Goal: Task Accomplishment & Management: Use online tool/utility

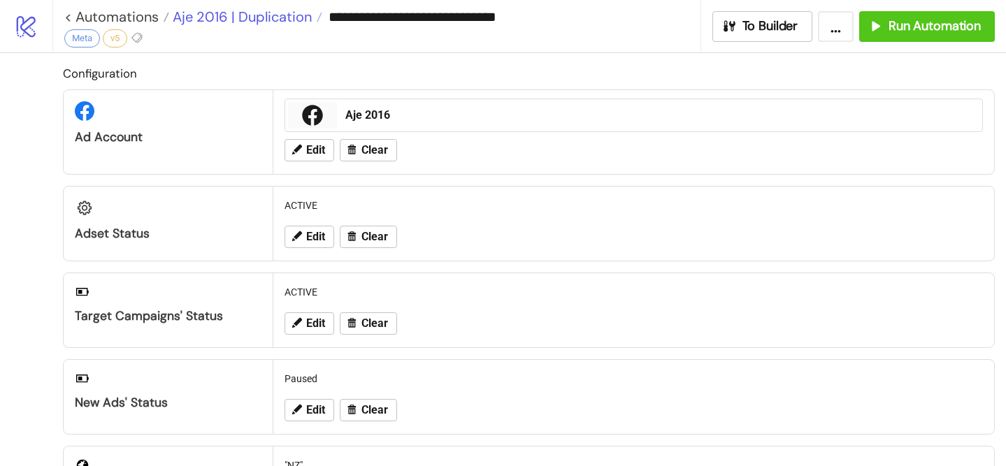
scroll to position [688, 0]
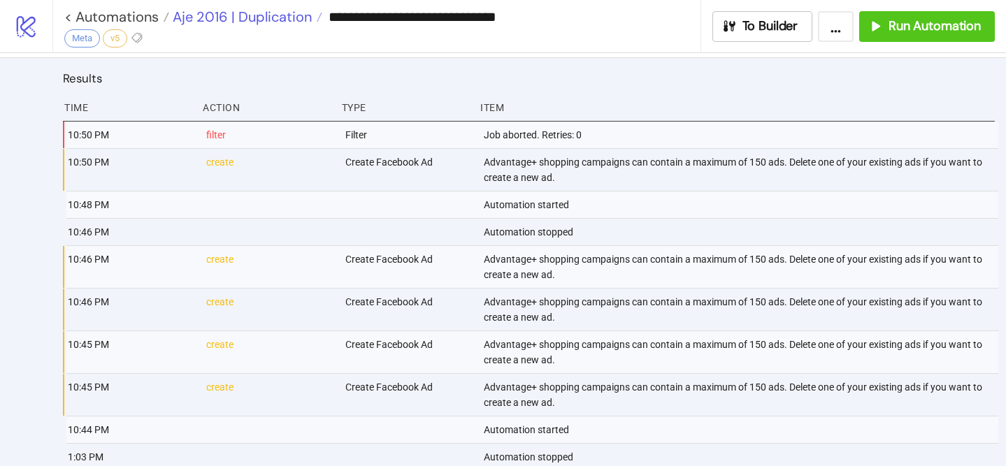
click at [254, 13] on span "Aje 2016 | Duplication" at bounding box center [240, 17] width 143 height 18
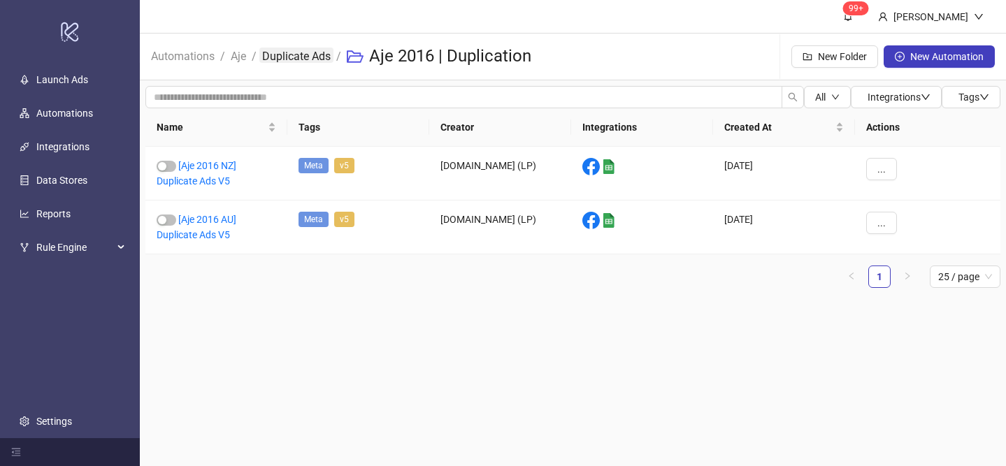
click at [292, 59] on link "Duplicate Ads" at bounding box center [296, 55] width 74 height 15
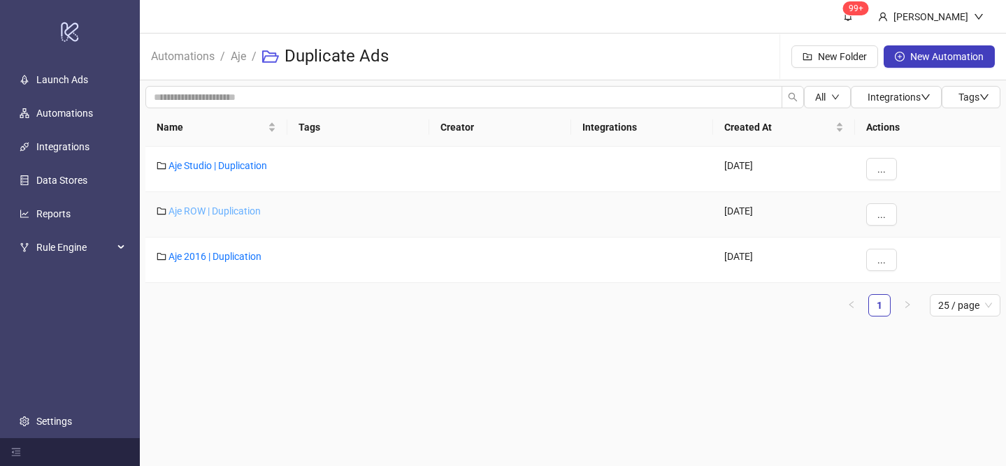
click at [225, 206] on link "Aje ROW | Duplication" at bounding box center [215, 211] width 92 height 11
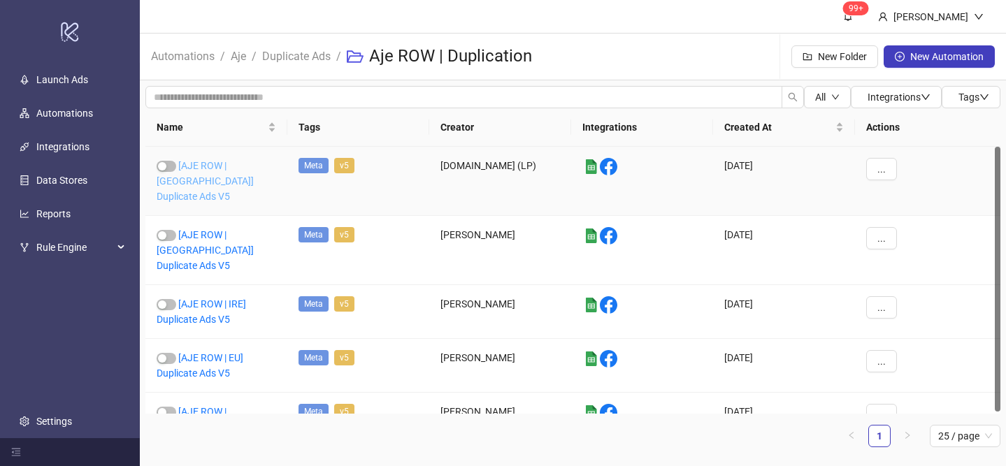
click at [221, 164] on link "[AJE ROW | [GEOGRAPHIC_DATA]] Duplicate Ads V5" at bounding box center [205, 181] width 97 height 42
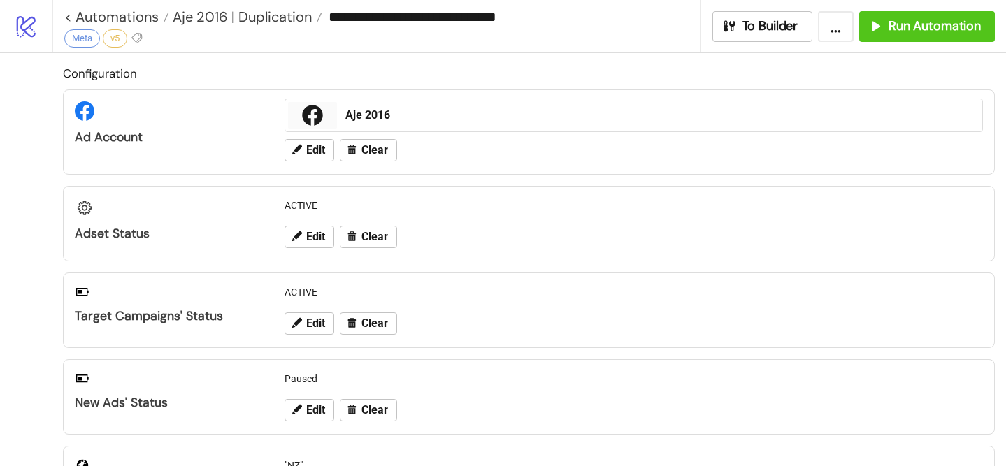
type input "**********"
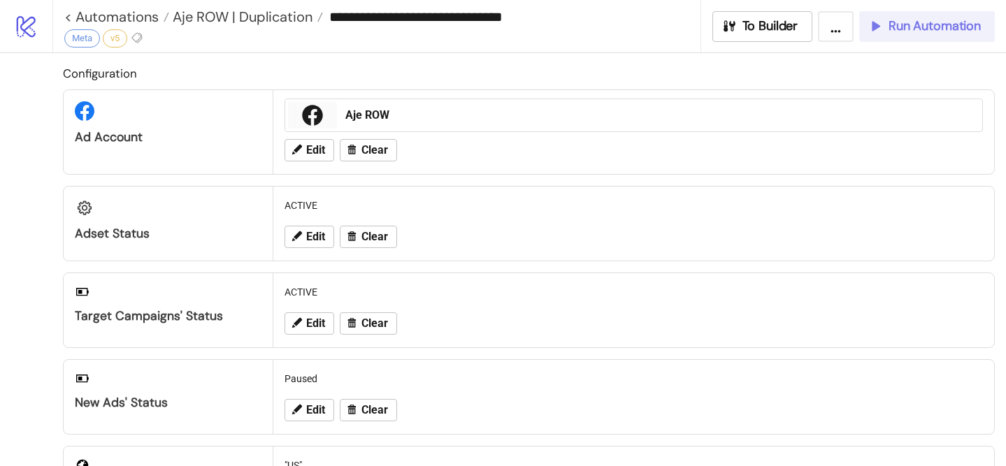
click at [915, 22] on span "Run Automation" at bounding box center [935, 26] width 92 height 16
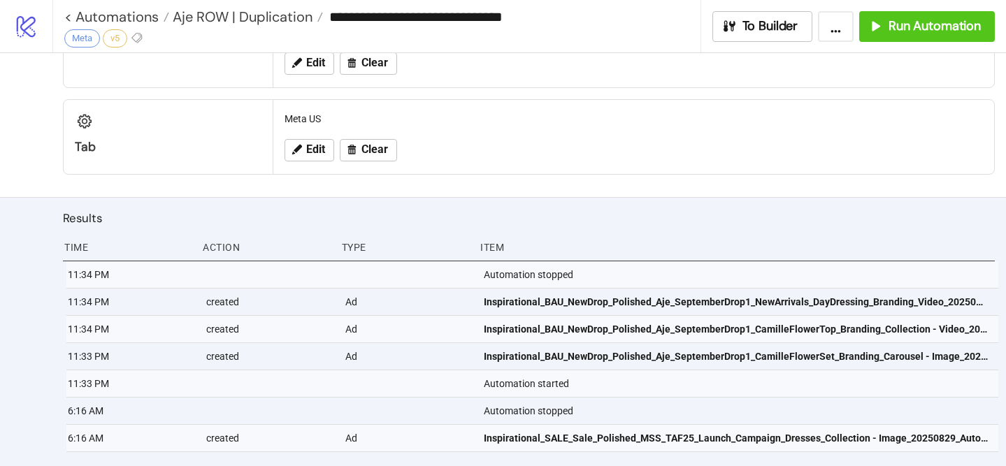
scroll to position [572, 0]
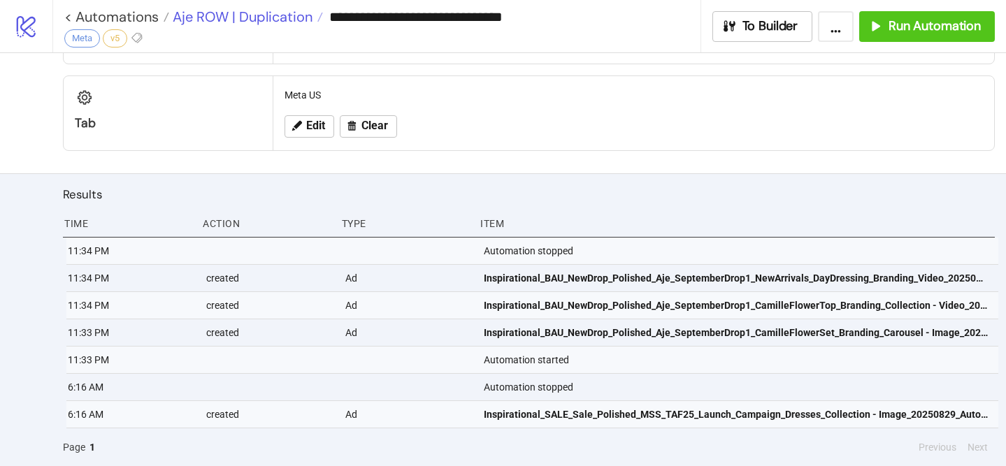
click at [262, 20] on span "Aje ROW | Duplication" at bounding box center [240, 17] width 143 height 18
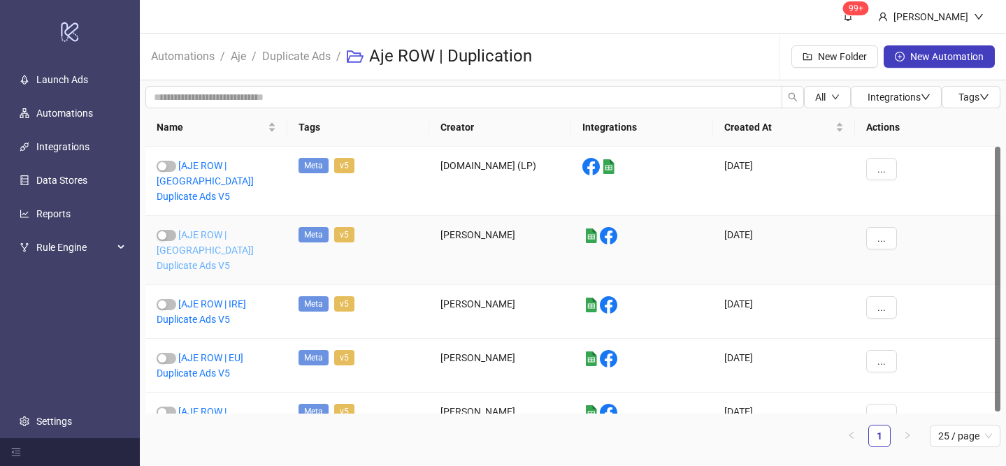
click at [222, 229] on link "[AJE ROW | [GEOGRAPHIC_DATA]] Duplicate Ads V5" at bounding box center [205, 250] width 97 height 42
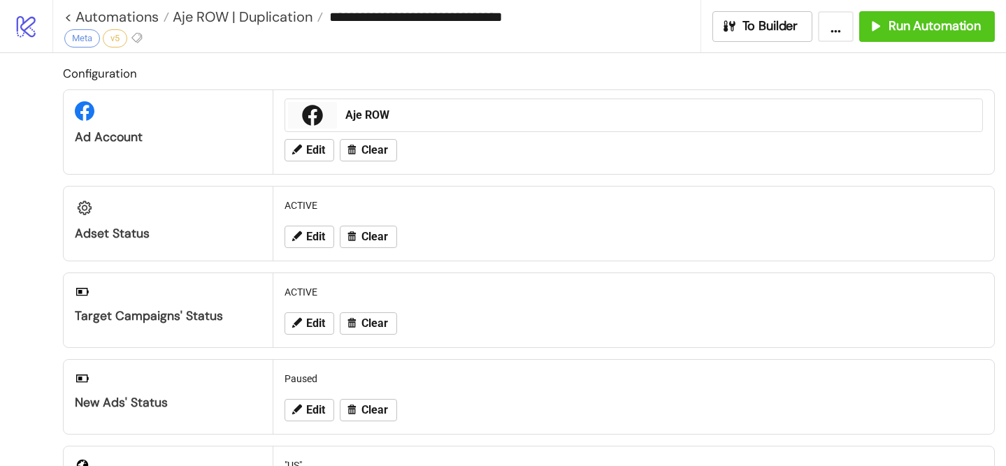
type input "**********"
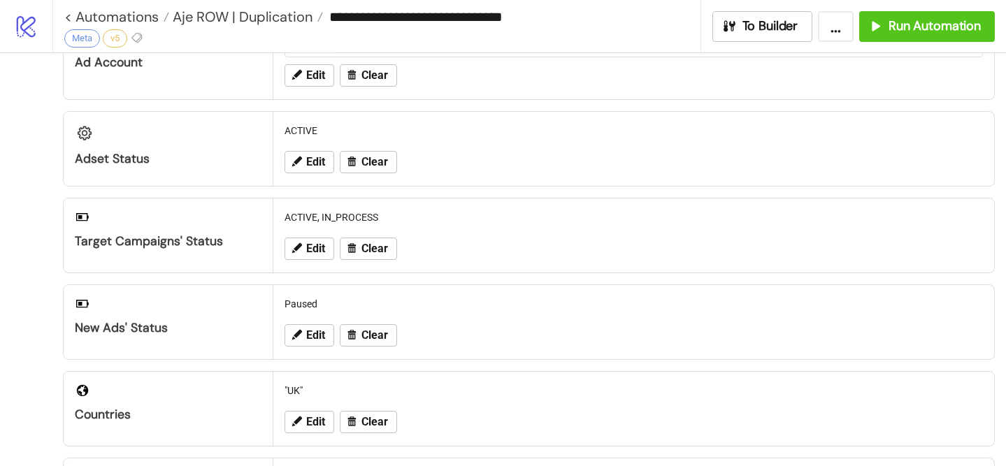
scroll to position [89, 0]
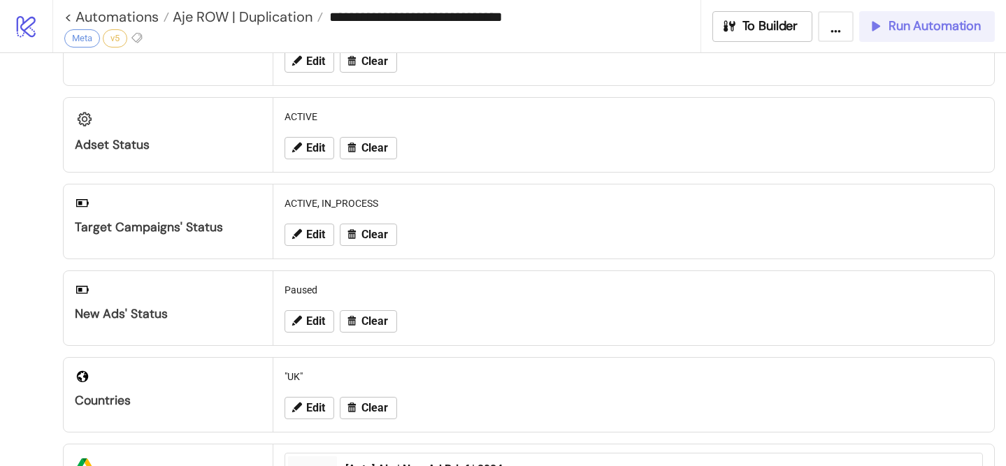
click at [922, 34] on button "Run Automation" at bounding box center [927, 26] width 136 height 31
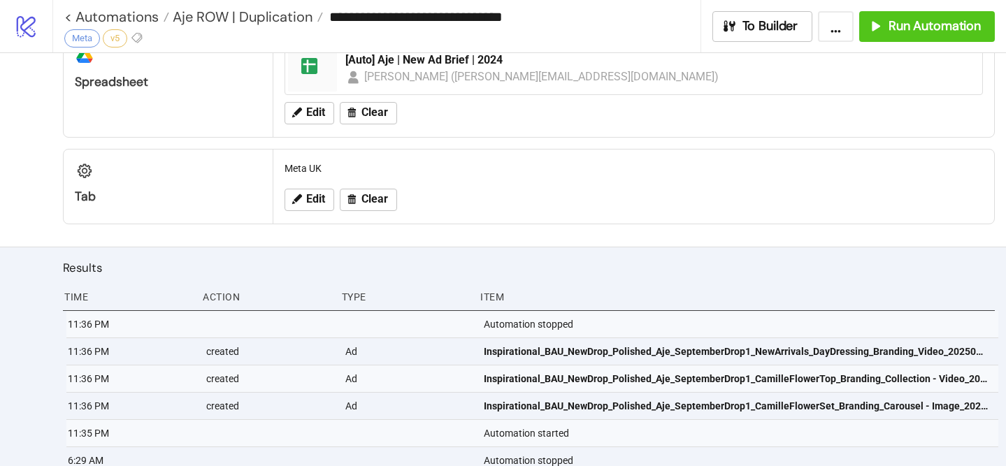
scroll to position [572, 0]
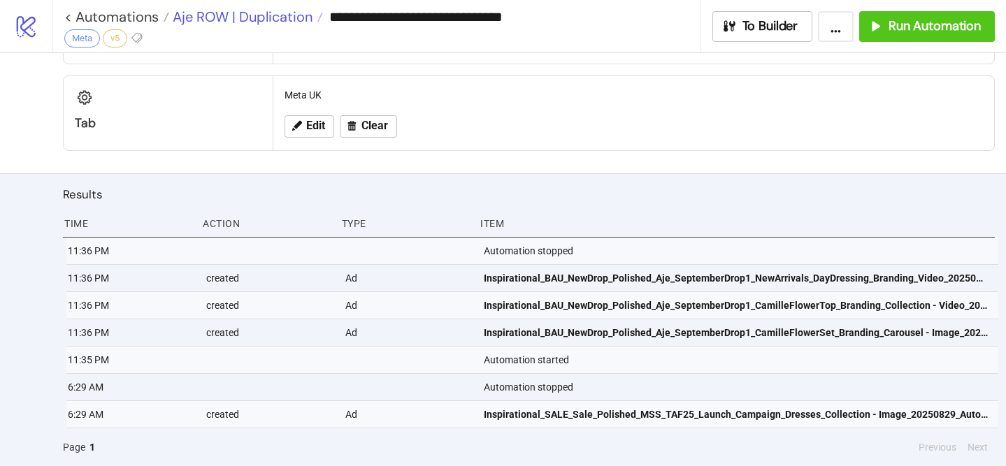
click at [264, 17] on span "Aje ROW | Duplication" at bounding box center [240, 17] width 143 height 18
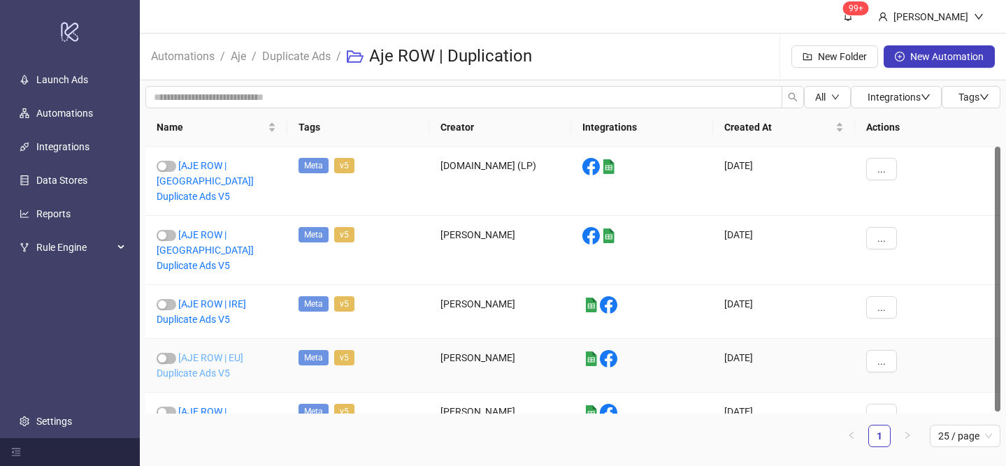
click at [224, 352] on link "[AJE ROW | EU] Duplicate Ads V5" at bounding box center [200, 365] width 87 height 27
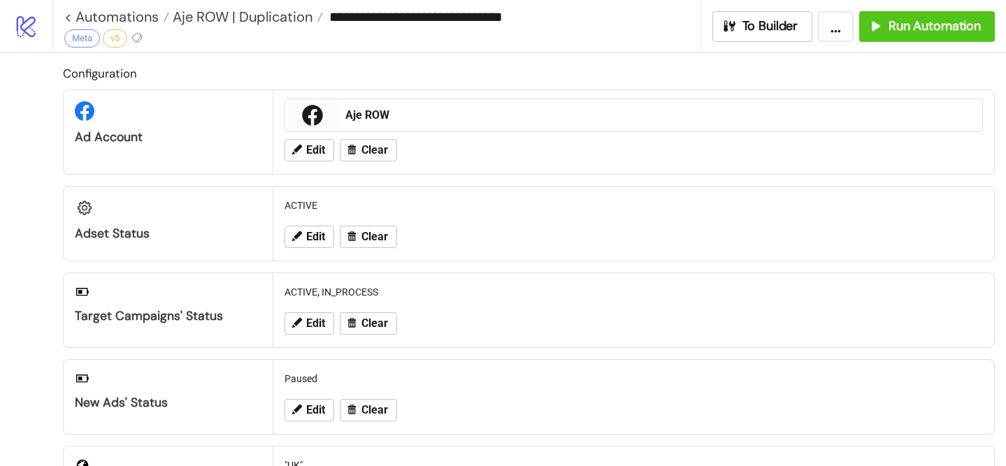
type input "**********"
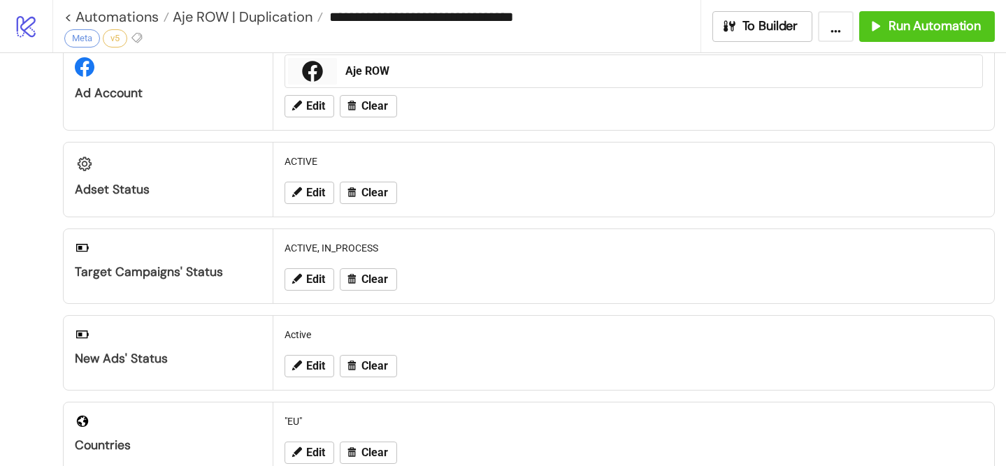
scroll to position [49, 0]
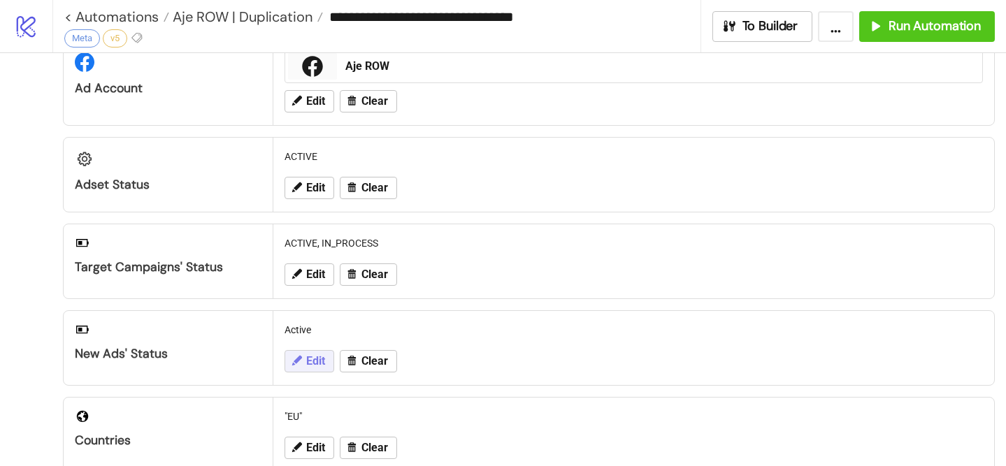
click at [320, 359] on span "Edit" at bounding box center [315, 361] width 19 height 13
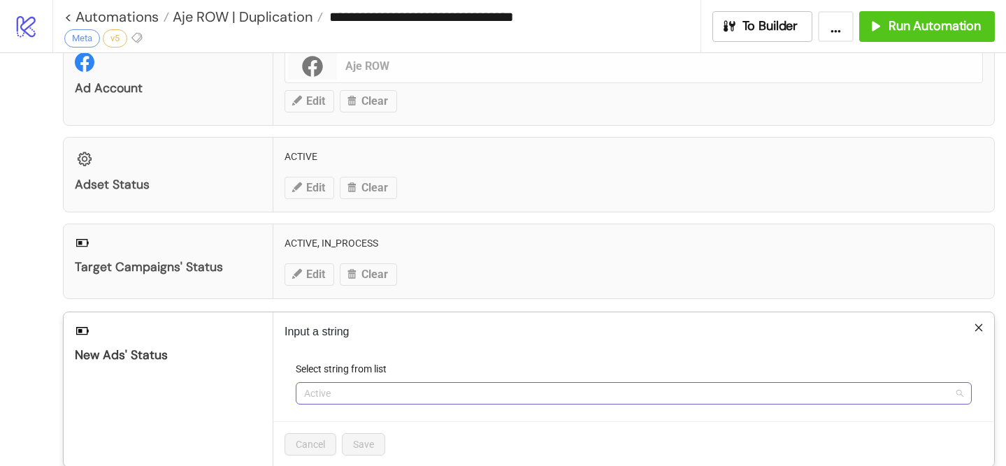
click at [337, 401] on span "Active" at bounding box center [633, 393] width 659 height 21
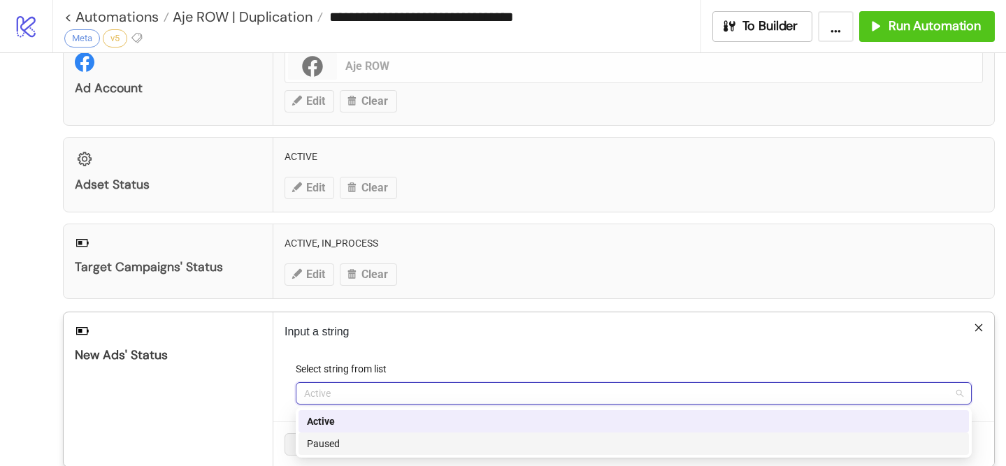
click at [350, 439] on div "Paused" at bounding box center [634, 443] width 654 height 15
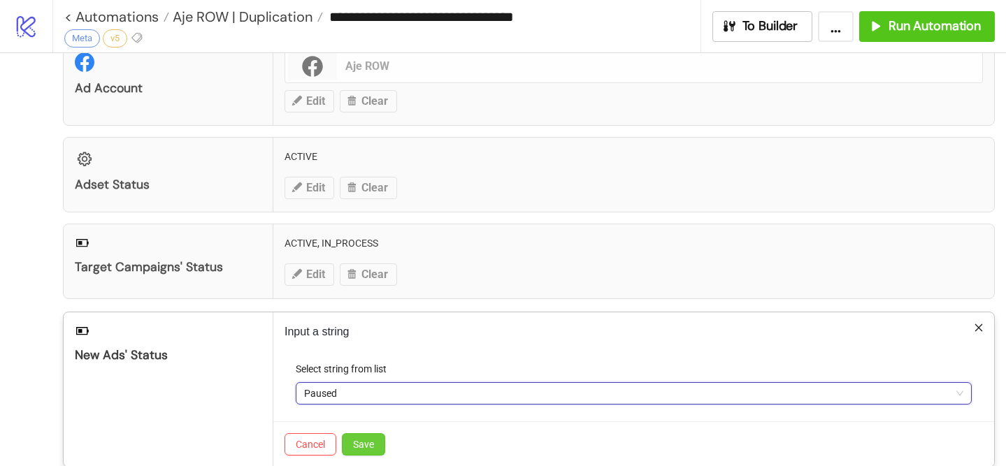
click at [353, 442] on span "Save" at bounding box center [363, 444] width 21 height 11
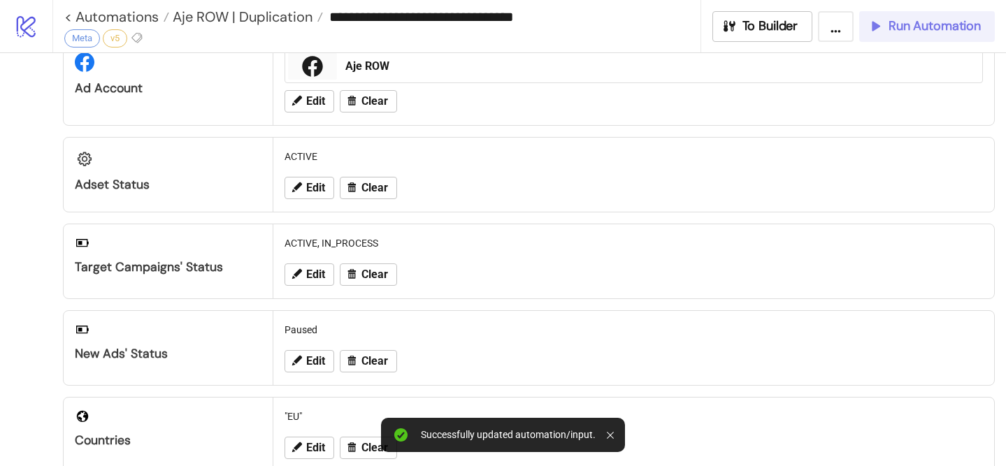
click at [928, 38] on button "Run Automation" at bounding box center [927, 26] width 136 height 31
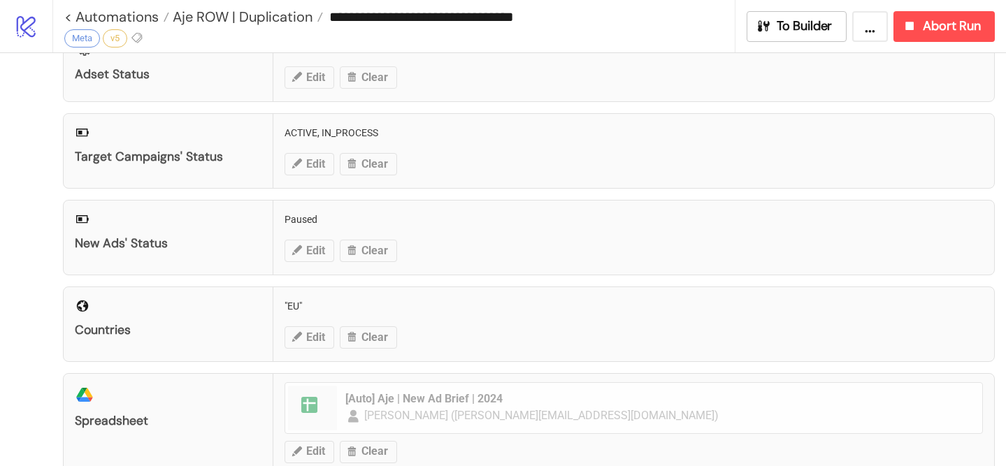
scroll to position [159, 0]
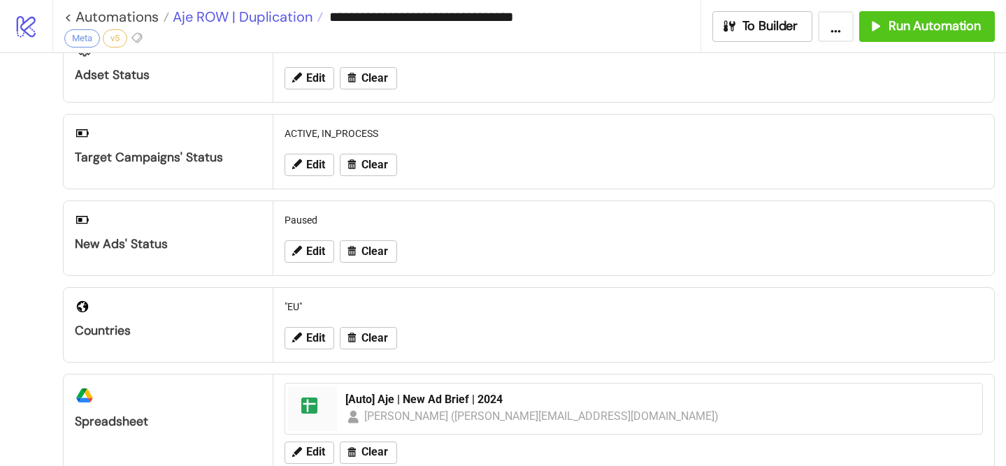
click at [290, 18] on span "Aje ROW | Duplication" at bounding box center [240, 17] width 143 height 18
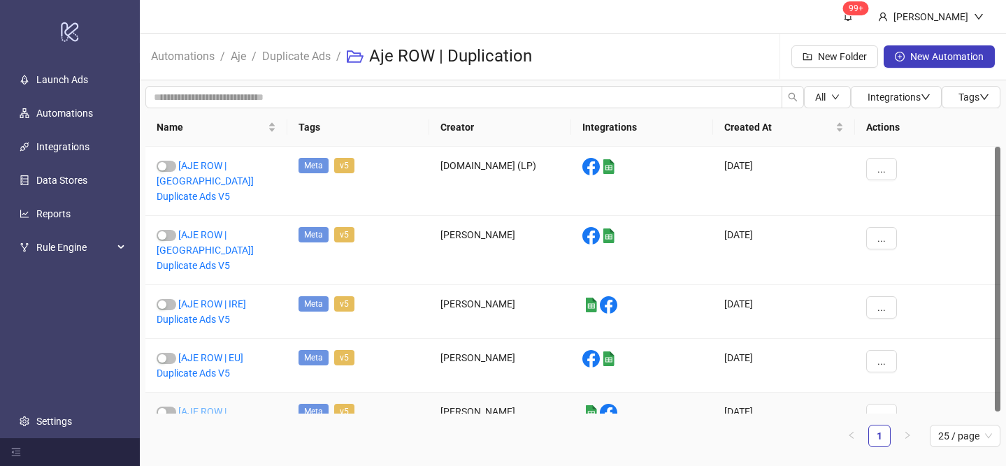
click at [236, 406] on link "[AJE ROW | [GEOGRAPHIC_DATA]] Duplicate Ads V5" at bounding box center [205, 427] width 97 height 42
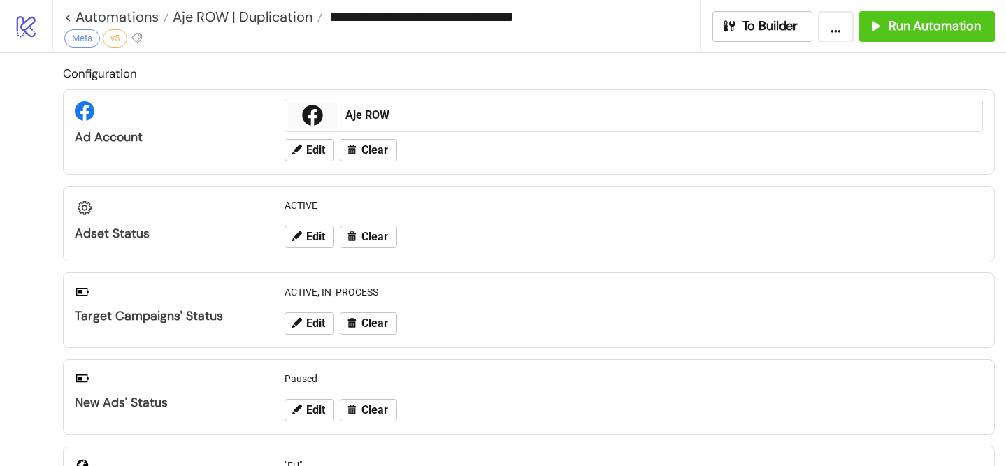
type input "**********"
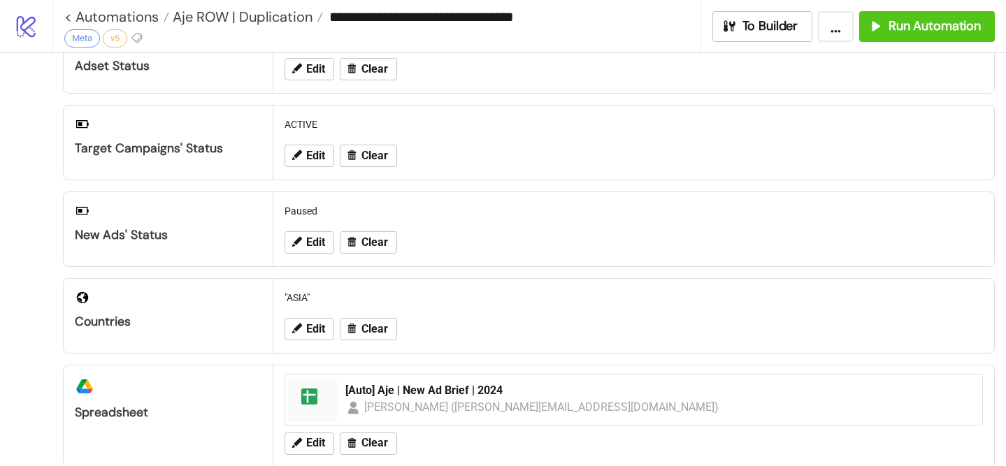
scroll to position [176, 0]
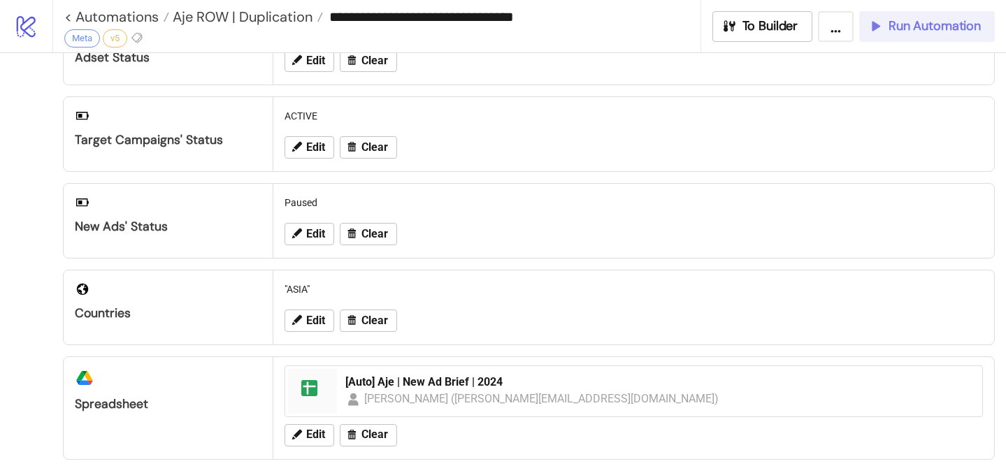
click at [906, 22] on span "Run Automation" at bounding box center [935, 26] width 92 height 16
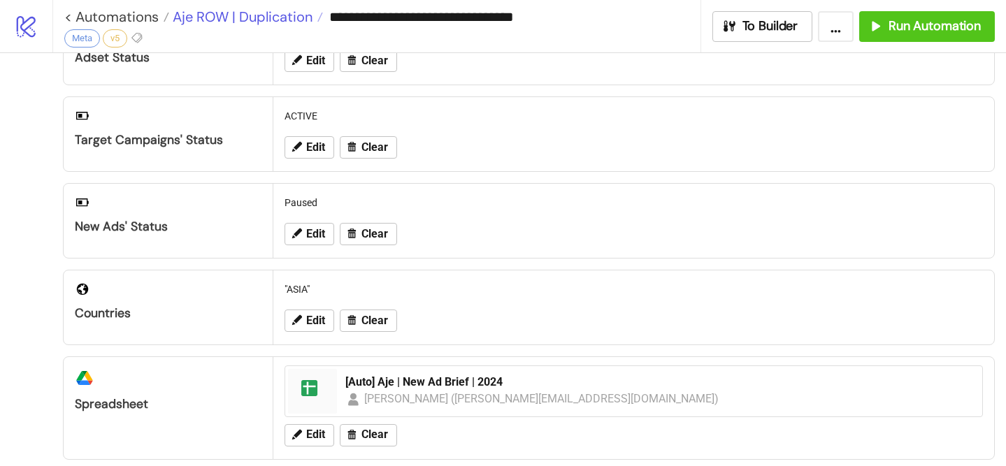
click at [292, 15] on span "Aje ROW | Duplication" at bounding box center [240, 17] width 143 height 18
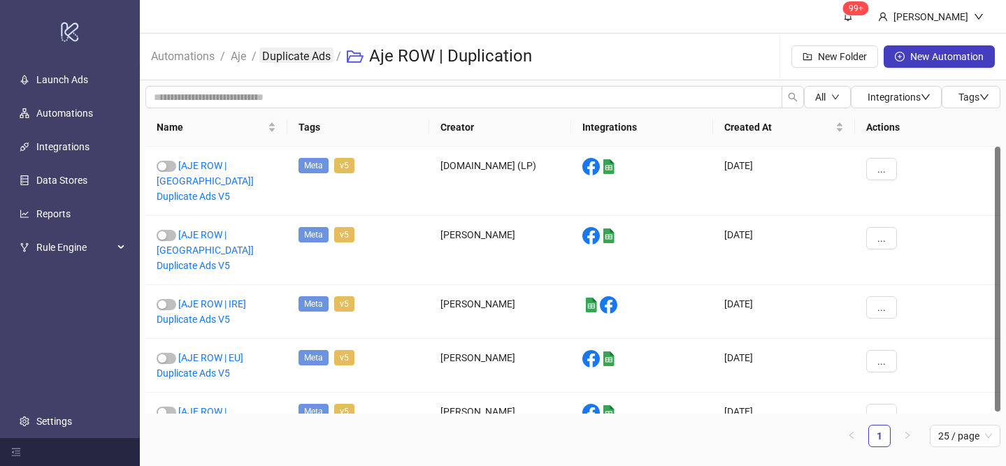
click at [302, 59] on link "Duplicate Ads" at bounding box center [296, 55] width 74 height 15
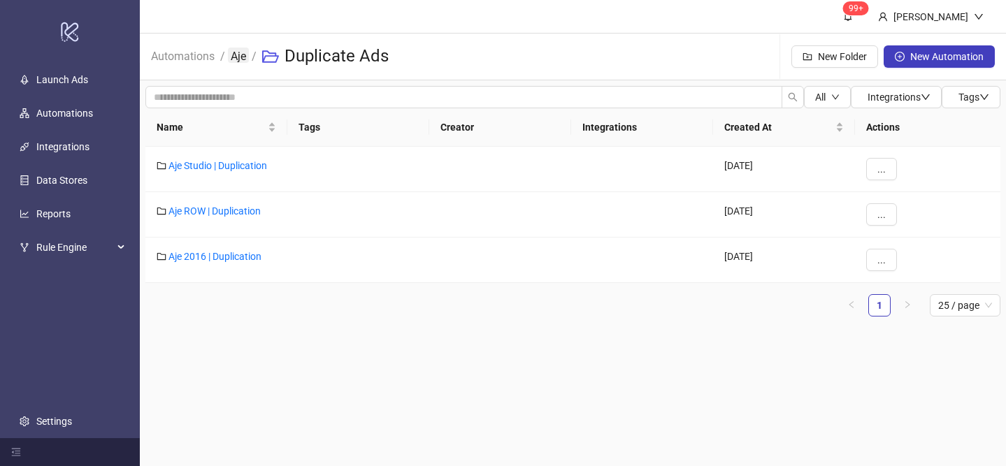
click at [244, 58] on link "Aje" at bounding box center [238, 55] width 21 height 15
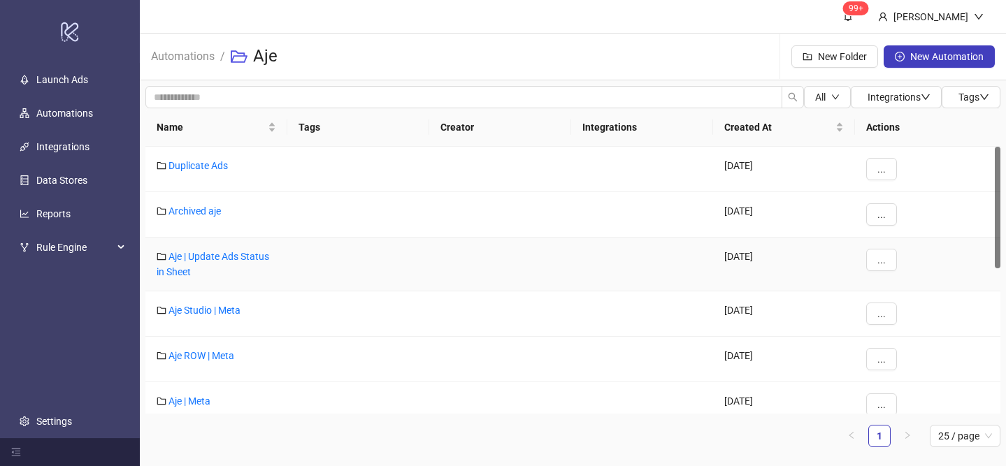
scroll to position [71, 0]
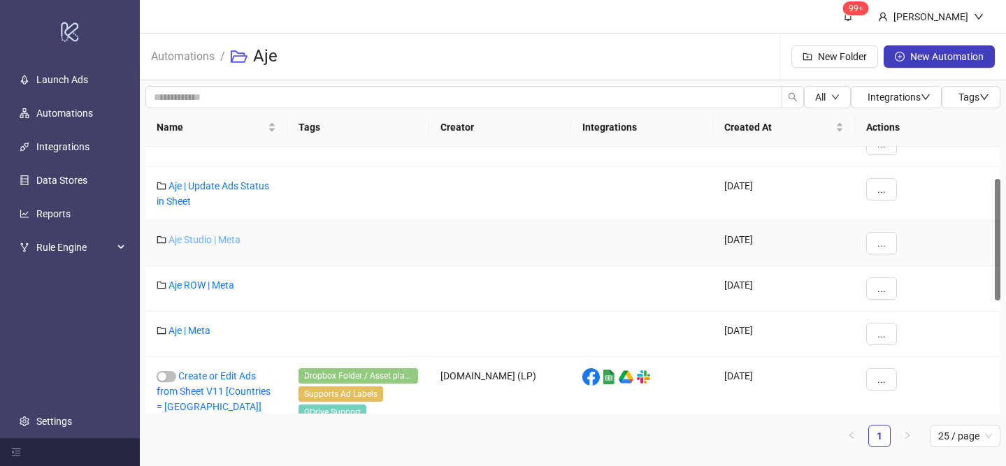
click at [212, 238] on link "Aje Studio | Meta" at bounding box center [205, 239] width 72 height 11
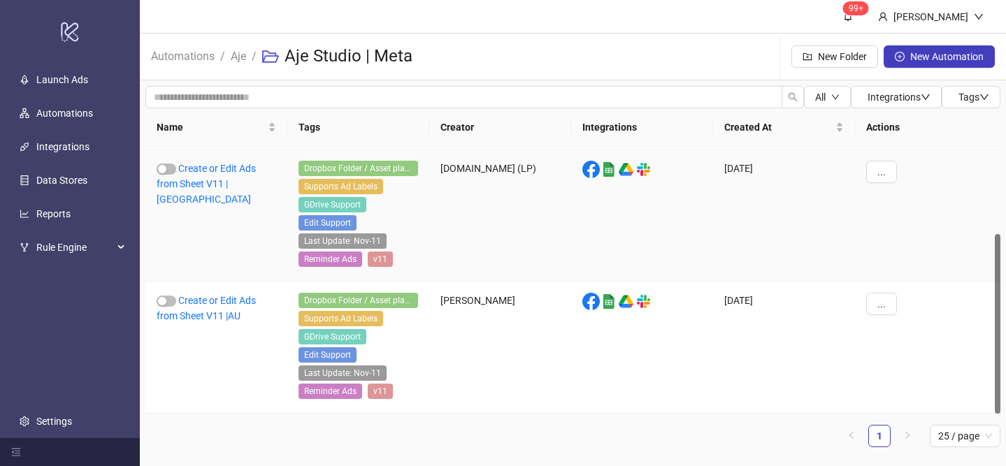
scroll to position [129, 0]
click at [238, 62] on link "Aje" at bounding box center [238, 55] width 21 height 15
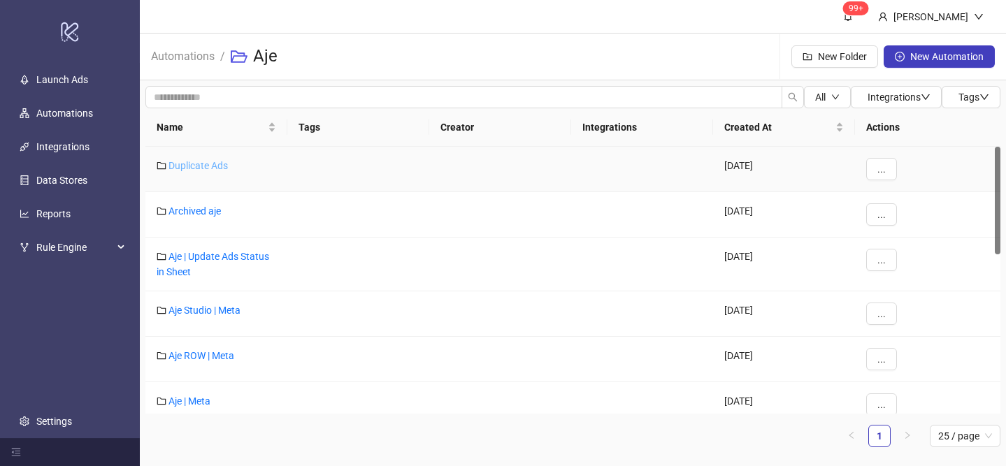
click at [213, 165] on link "Duplicate Ads" at bounding box center [198, 165] width 59 height 11
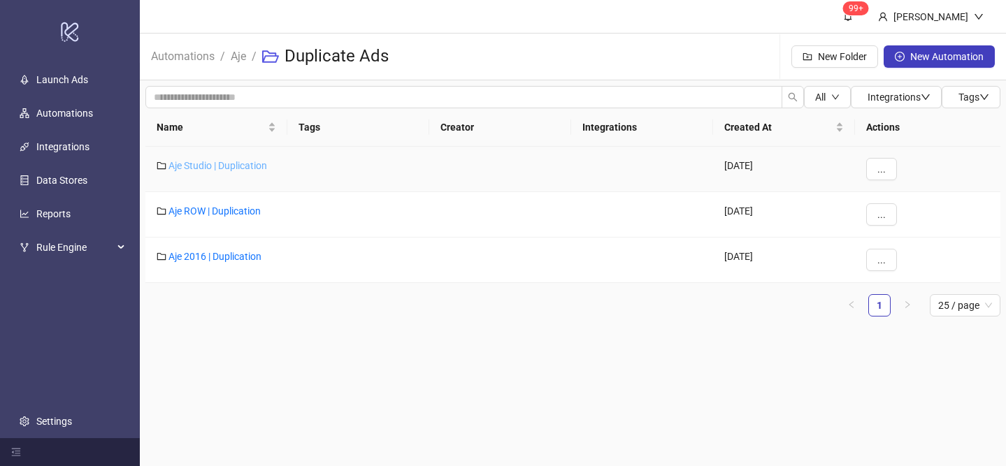
click at [227, 166] on link "Aje Studio | Duplication" at bounding box center [218, 165] width 99 height 11
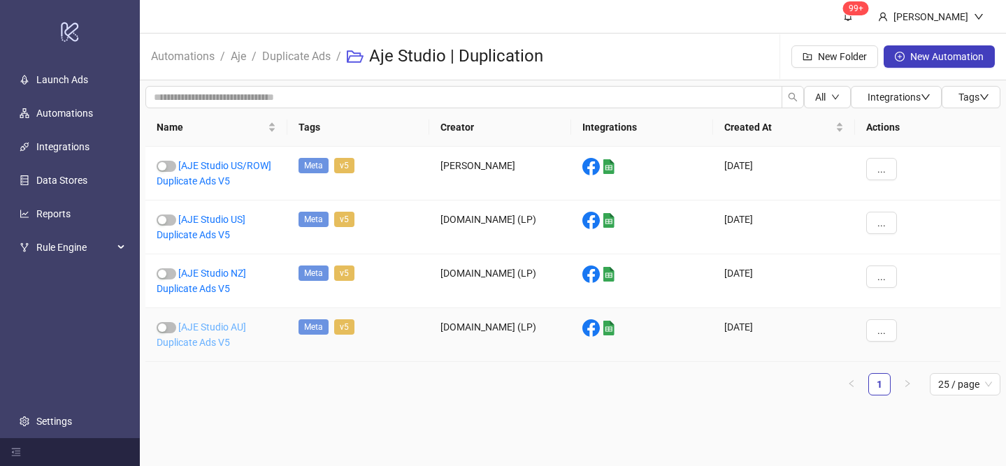
click at [231, 325] on link "[AJE Studio AU] Duplicate Ads V5" at bounding box center [201, 335] width 89 height 27
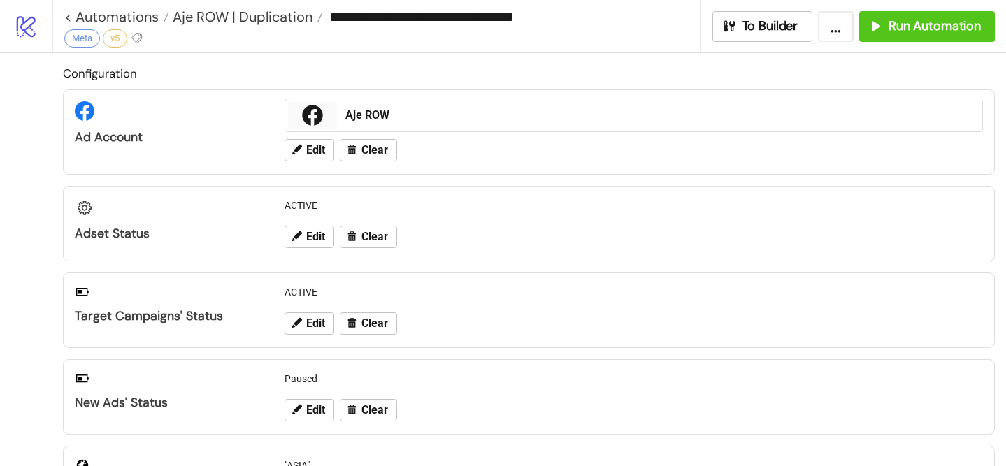
type input "**********"
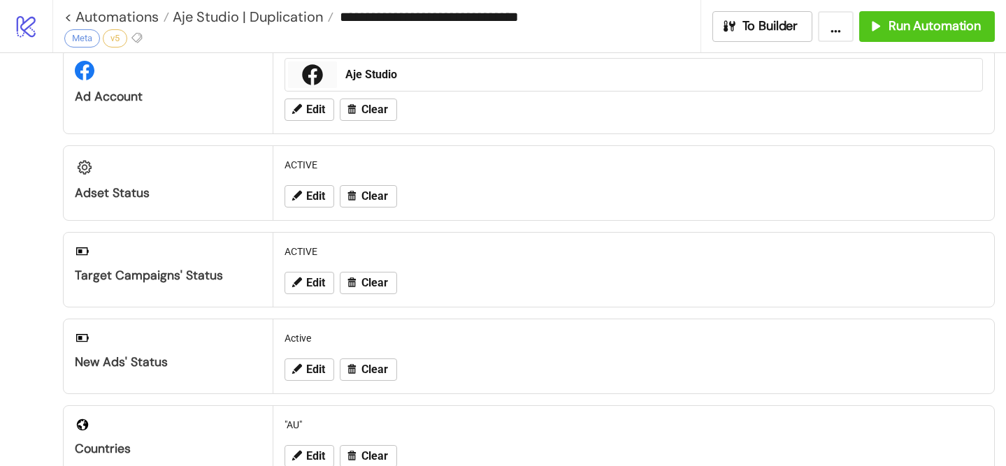
scroll to position [103, 0]
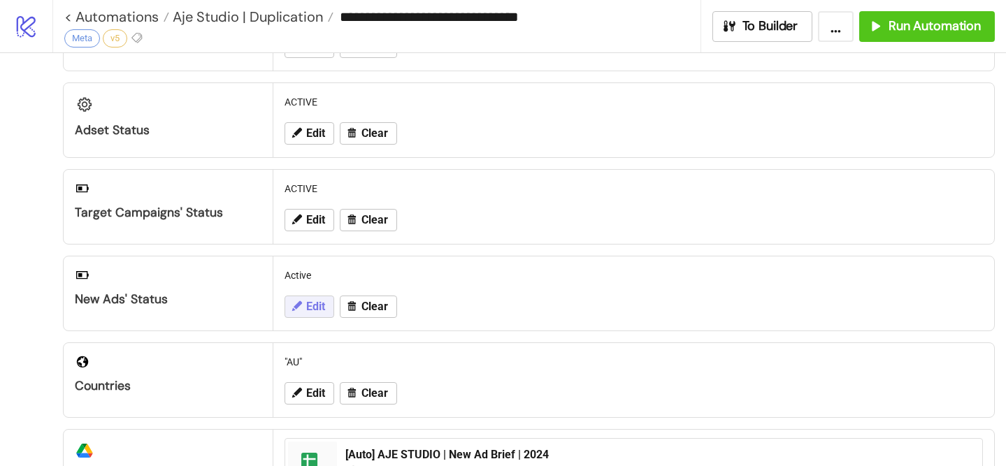
click at [312, 315] on button "Edit" at bounding box center [310, 307] width 50 height 22
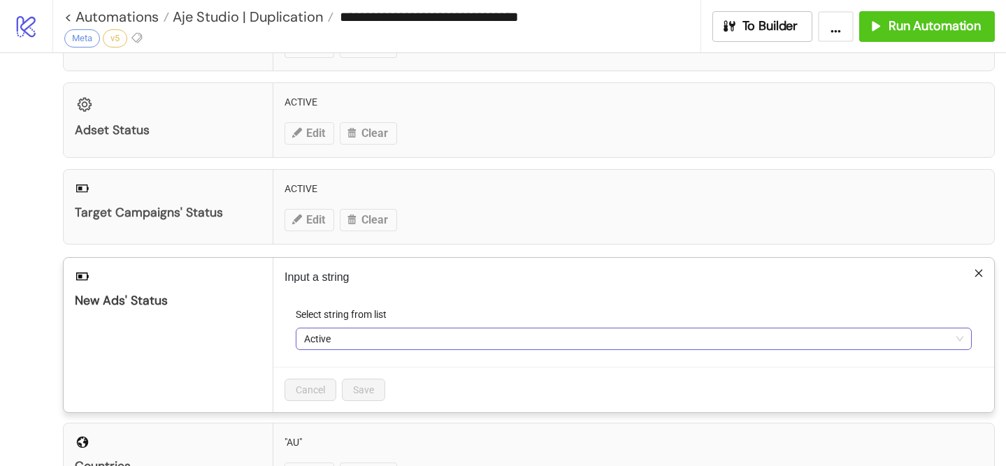
click at [329, 339] on span "Active" at bounding box center [633, 339] width 659 height 21
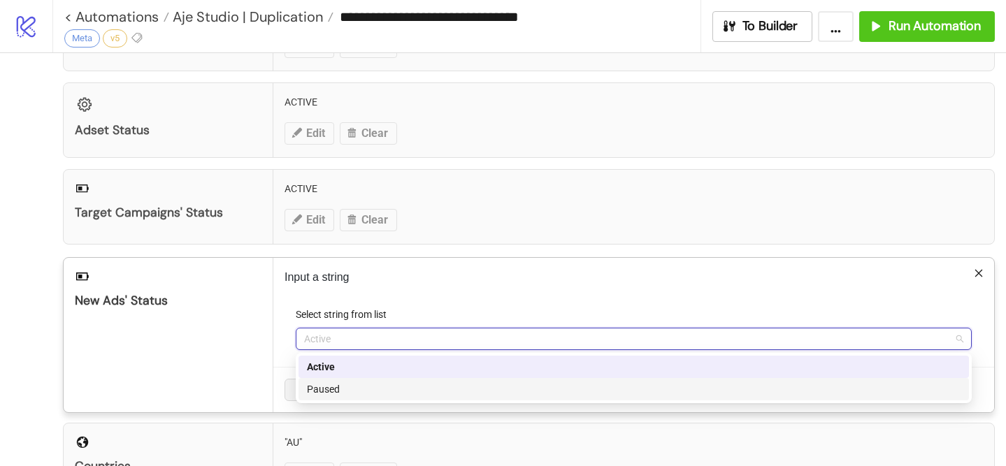
click at [340, 387] on div "Paused" at bounding box center [634, 389] width 654 height 15
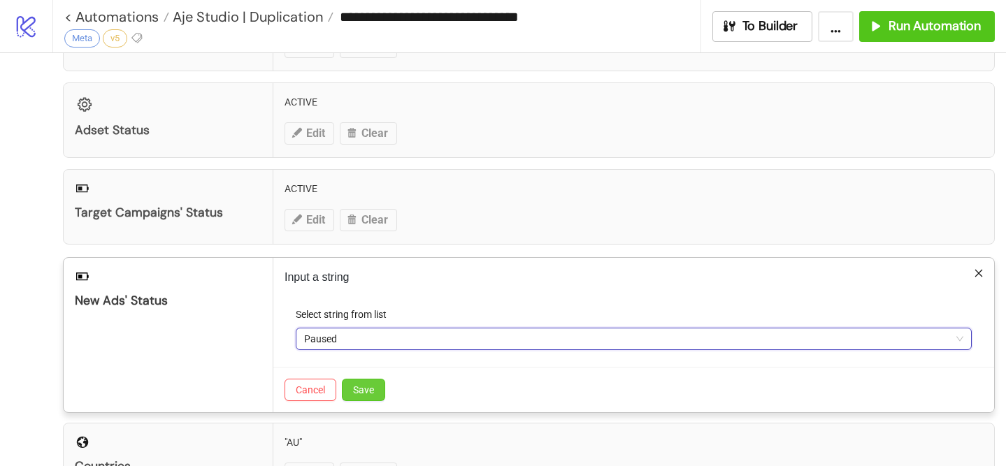
click at [361, 399] on button "Save" at bounding box center [363, 390] width 43 height 22
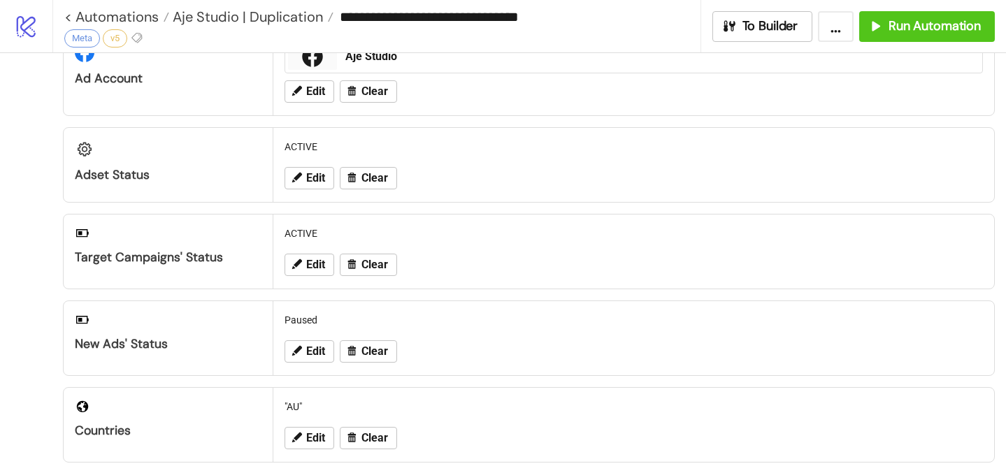
scroll to position [0, 0]
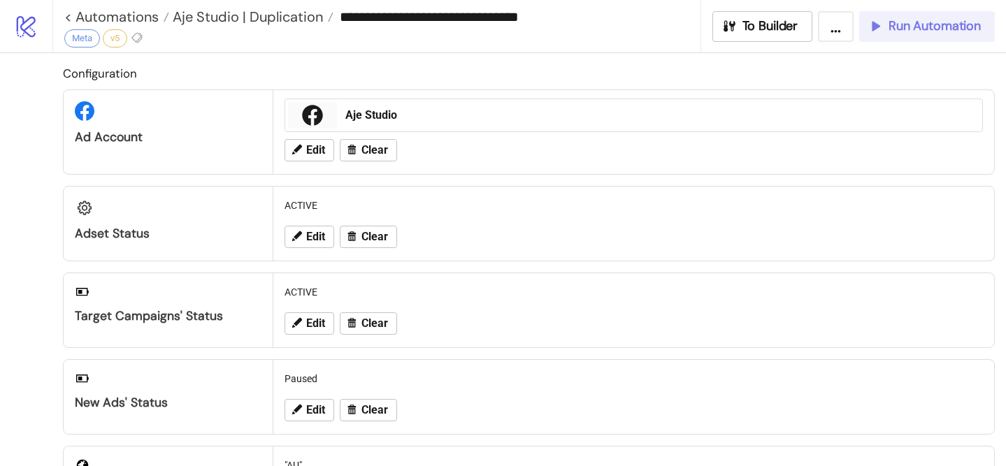
click at [918, 36] on button "Run Automation" at bounding box center [927, 26] width 136 height 31
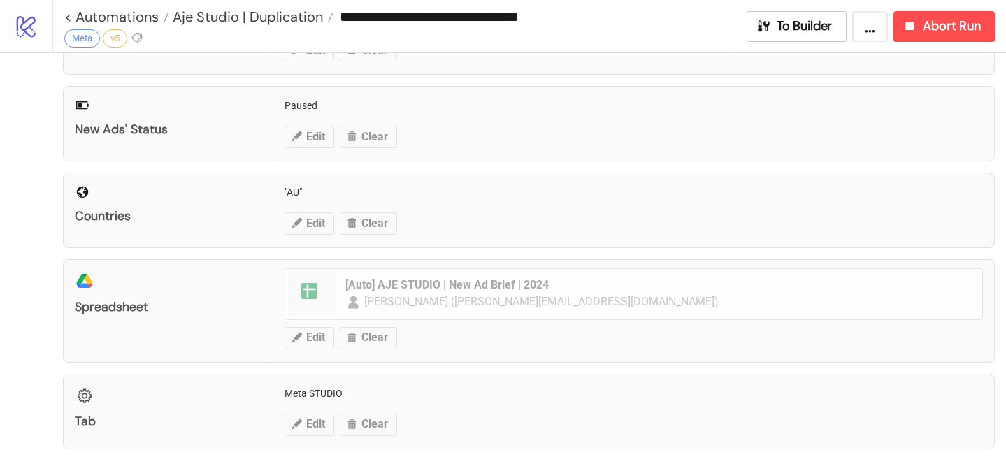
scroll to position [545, 0]
